Goal: Transaction & Acquisition: Purchase product/service

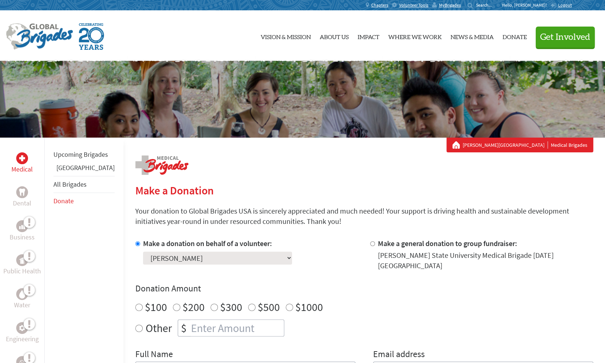
scroll to position [121, 0]
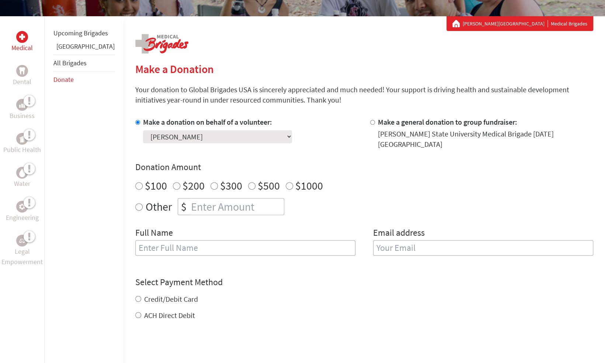
radio input "true"
click at [190, 204] on input "number" at bounding box center [237, 206] width 94 height 16
type input "1500"
click at [168, 240] on input "text" at bounding box center [245, 247] width 220 height 15
type input "[PERSON_NAME]"
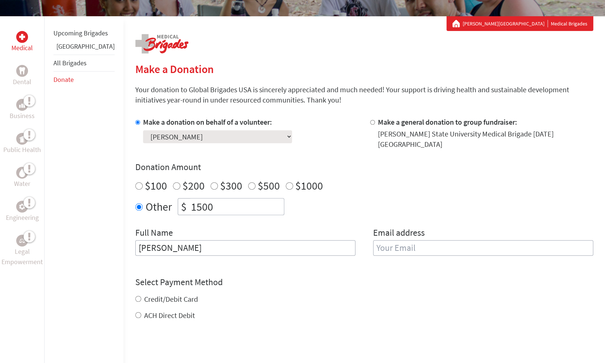
click at [157, 294] on label "Credit/Debit Card" at bounding box center [171, 298] width 54 height 9
click at [141, 296] on input "Credit/Debit Card" at bounding box center [138, 299] width 6 height 6
radio input "true"
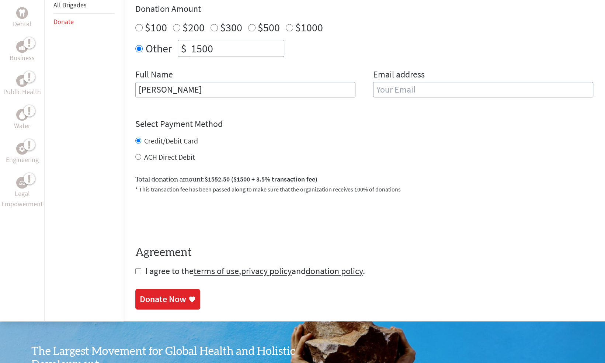
scroll to position [281, 0]
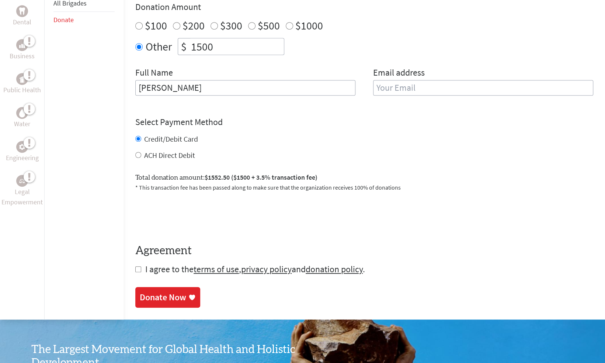
click at [146, 263] on span "I agree to the terms of use , privacy policy and donation policy ." at bounding box center [255, 268] width 220 height 11
click at [135, 261] on form "Make a donation on behalf of a volunteer: Select a volunteer... Adam Hussein Ah…" at bounding box center [364, 116] width 458 height 318
click at [135, 266] on input "checkbox" at bounding box center [138, 269] width 6 height 6
checkbox input "true"
click at [387, 80] on input "email" at bounding box center [483, 87] width 220 height 15
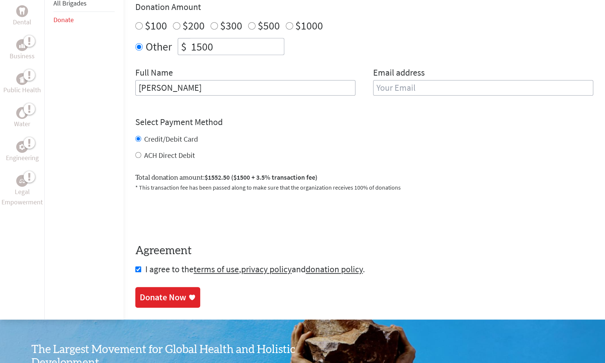
type input "mohamadtlays2005@gmail.com"
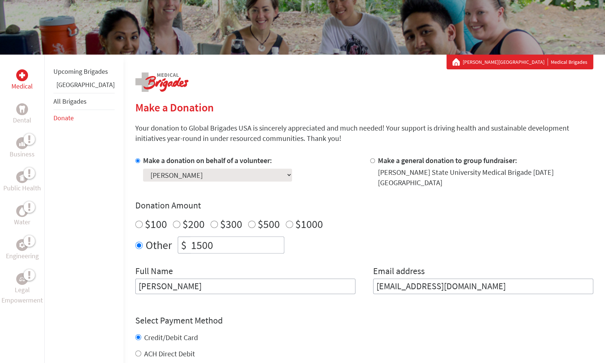
scroll to position [82, 0]
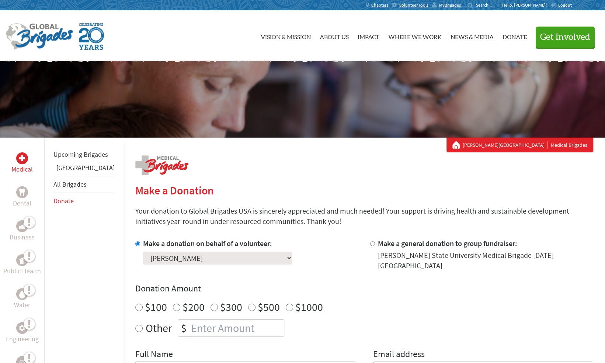
scroll to position [115, 0]
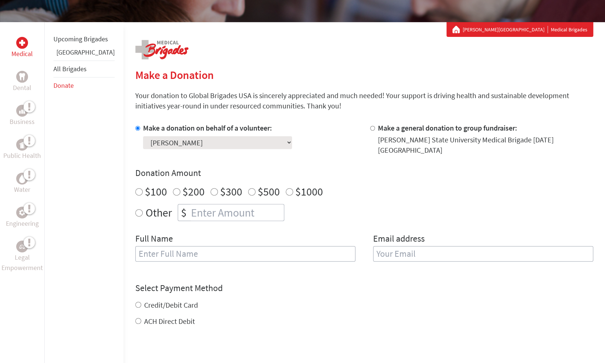
radio input "true"
click at [246, 209] on input "number" at bounding box center [237, 212] width 94 height 16
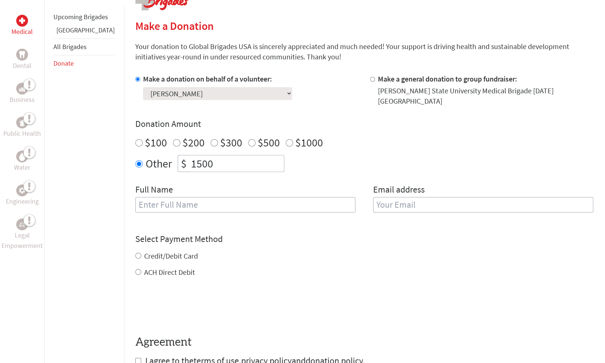
scroll to position [153, 0]
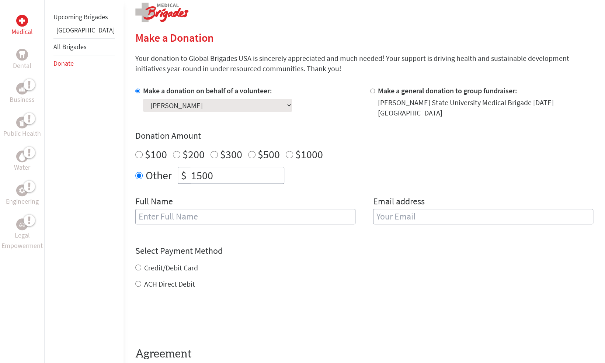
type input "1500"
click at [177, 104] on select "Select a volunteer... [PERSON_NAME] [PERSON_NAME] [PERSON_NAME] Andjela Sekulov…" at bounding box center [217, 105] width 149 height 13
click at [143, 99] on select "Select a volunteer... [PERSON_NAME] [PERSON_NAME] [PERSON_NAME] Andjela Sekulov…" at bounding box center [217, 105] width 149 height 13
click at [164, 215] on input "text" at bounding box center [245, 216] width 220 height 15
type input "[PERSON_NAME]"
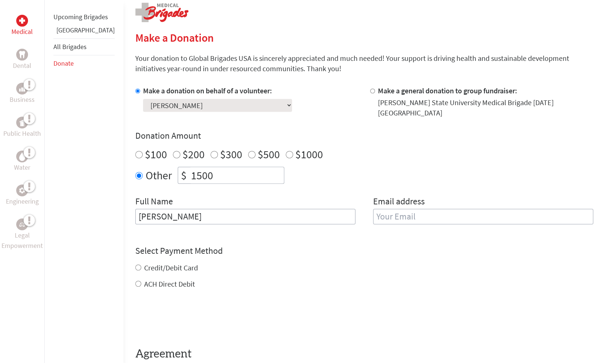
click at [144, 263] on label "Credit/Debit Card" at bounding box center [171, 267] width 54 height 9
click at [139, 264] on input "Credit/Debit Card" at bounding box center [138, 267] width 6 height 6
radio input "true"
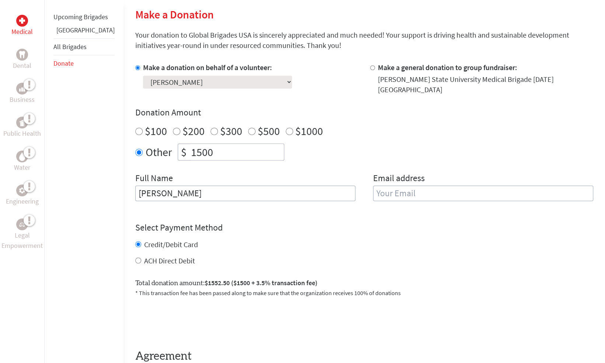
scroll to position [174, 0]
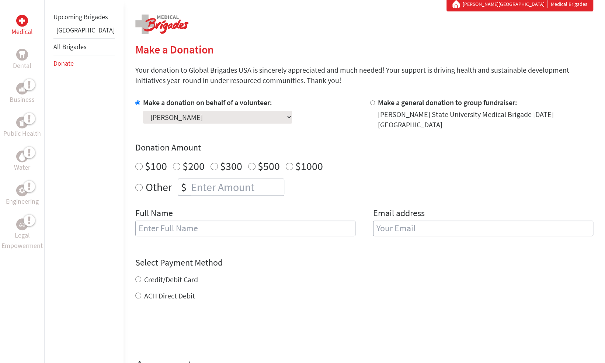
scroll to position [141, 0]
radio input "true"
click at [190, 180] on input "number" at bounding box center [237, 186] width 94 height 16
type input "1500"
click at [170, 220] on input "text" at bounding box center [245, 227] width 220 height 15
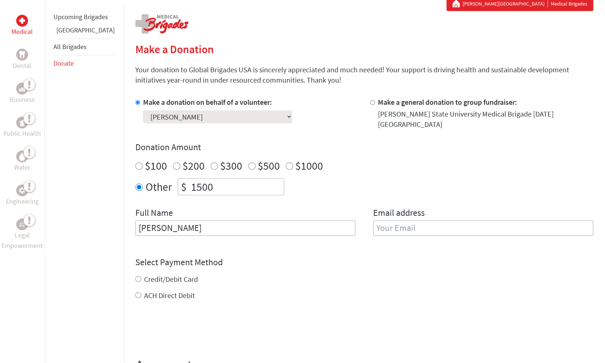
type input "[PERSON_NAME]"
click at [159, 274] on label "Credit/Debit Card" at bounding box center [171, 278] width 54 height 9
click at [141, 276] on input "Credit/Debit Card" at bounding box center [138, 279] width 6 height 6
radio input "true"
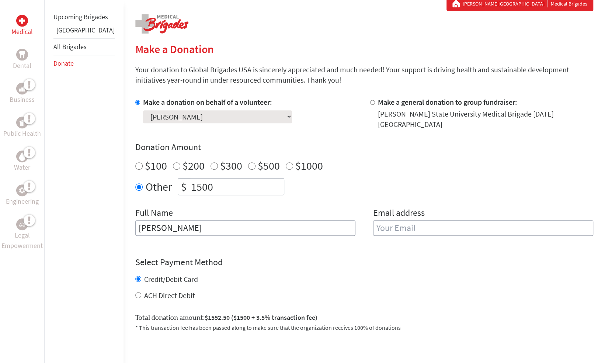
scroll to position [284, 0]
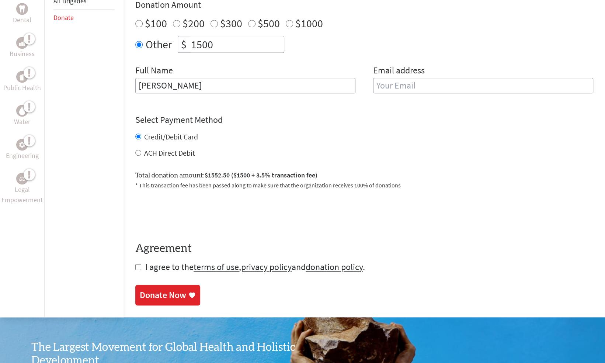
click at [145, 262] on span "I agree to the terms of use , privacy policy and donation policy ." at bounding box center [255, 266] width 220 height 11
click at [135, 264] on input "checkbox" at bounding box center [138, 267] width 6 height 6
checkbox input "true"
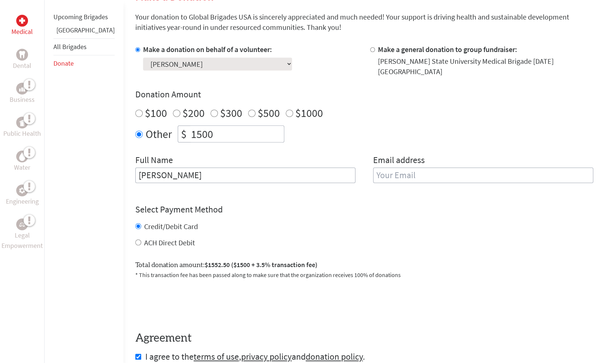
scroll to position [245, 0]
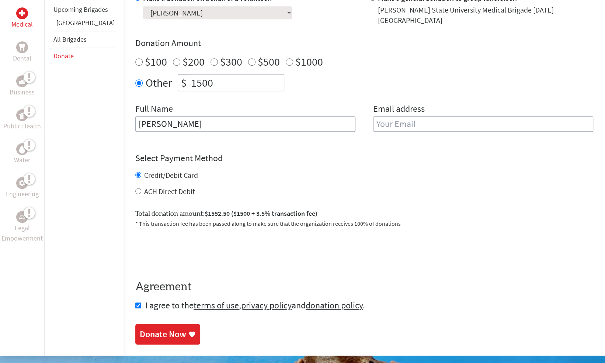
click at [150, 329] on div "Donate Now" at bounding box center [163, 334] width 46 height 12
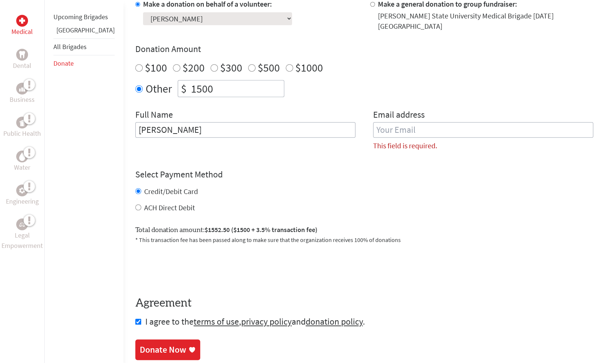
scroll to position [238, 0]
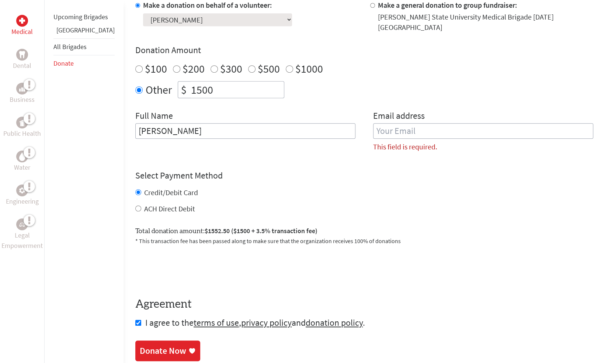
click at [380, 123] on input "email" at bounding box center [483, 130] width 220 height 15
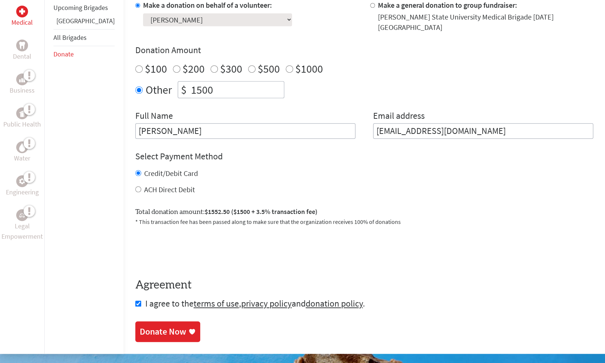
type input "mohamadtlays2005@gmail.com"
click at [228, 339] on div "Make a Donation Your donation to Global Brigades USA is sincerely appreciated a…" at bounding box center [364, 135] width 458 height 437
click at [157, 326] on div "Donate Now" at bounding box center [163, 332] width 46 height 12
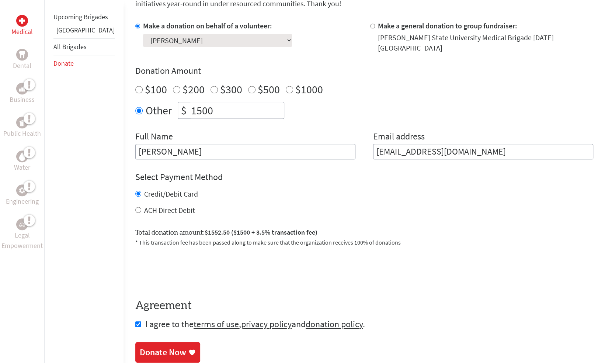
scroll to position [218, 0]
